Goal: Find specific page/section: Find specific page/section

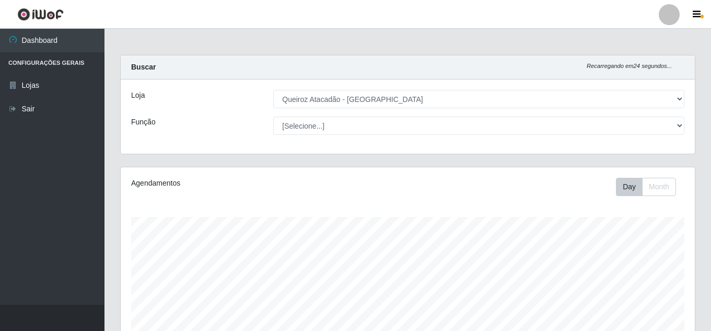
select select "225"
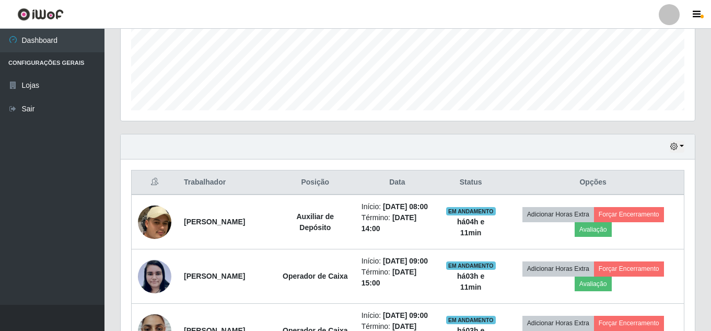
scroll to position [217, 574]
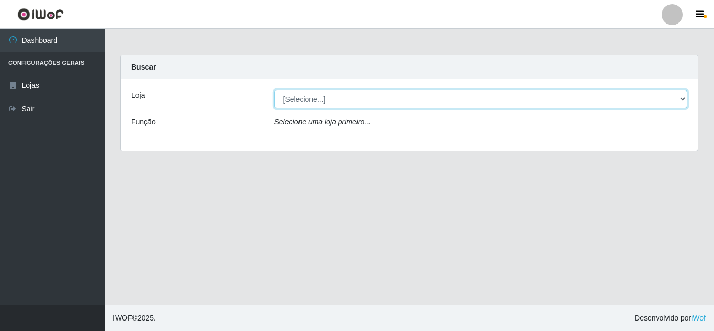
click at [309, 101] on select "[Selecione...] Queiroz Atacadão - [GEOGRAPHIC_DATA]" at bounding box center [480, 99] width 413 height 18
select select "225"
click at [274, 90] on select "[Selecione...] Queiroz Atacadão - [GEOGRAPHIC_DATA]" at bounding box center [480, 99] width 413 height 18
